Goal: Download file/media

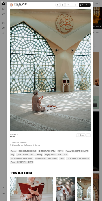
scroll to position [491, 0]
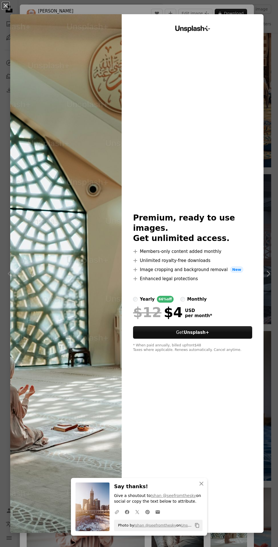
click at [268, 276] on div "An X shape An X shape Close Say thanks! Give a shoutout to [PERSON_NAME] @seefr…" at bounding box center [139, 273] width 278 height 547
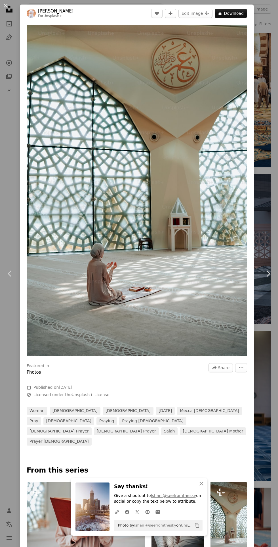
click at [0, 0] on img at bounding box center [0, 0] width 0 height 0
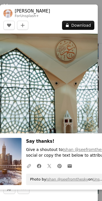
click at [98, 102] on img at bounding box center [49, 107] width 98 height 147
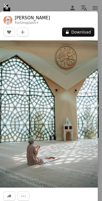
click at [6, 7] on button "An X shape" at bounding box center [5, 5] width 7 height 7
